Goal: Navigation & Orientation: Find specific page/section

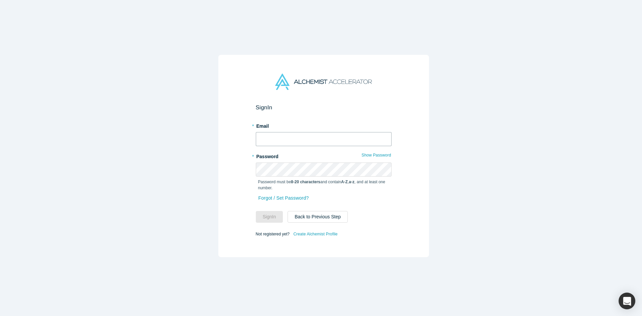
click at [315, 137] on input "text" at bounding box center [324, 139] width 136 height 14
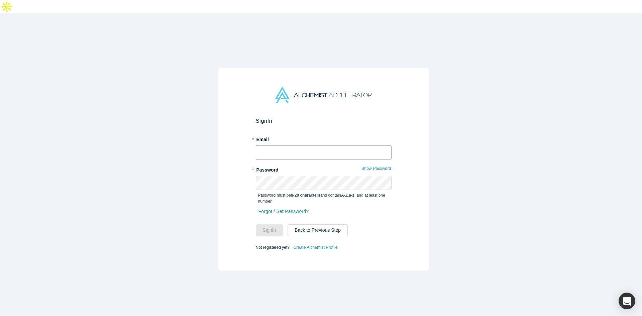
type input "[EMAIL_ADDRESS]"
click at [273, 224] on button "Sign In" at bounding box center [269, 230] width 27 height 12
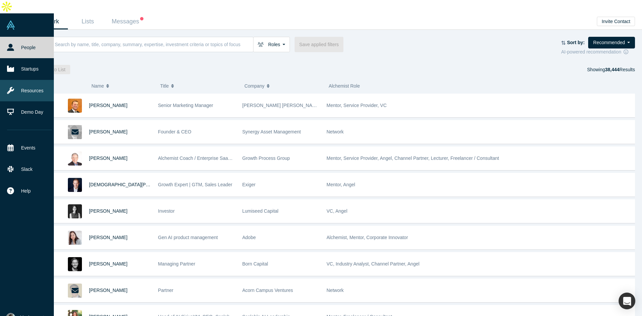
click at [26, 80] on link "Resources" at bounding box center [29, 90] width 59 height 21
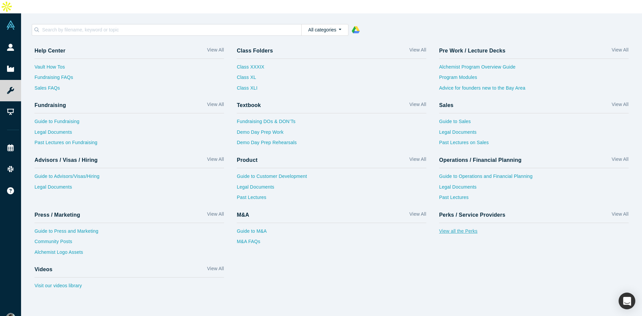
click at [459, 228] on link "View all the Perks" at bounding box center [534, 233] width 190 height 11
